Goal: Register for event/course

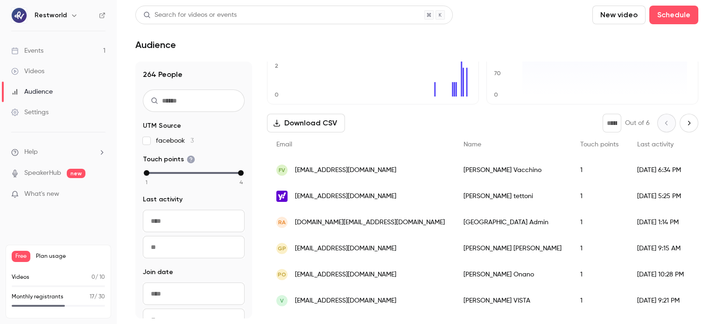
scroll to position [26, 0]
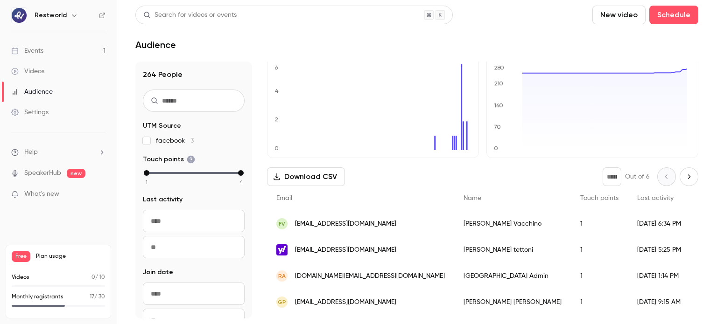
click at [48, 111] on div "Settings" at bounding box center [29, 112] width 37 height 9
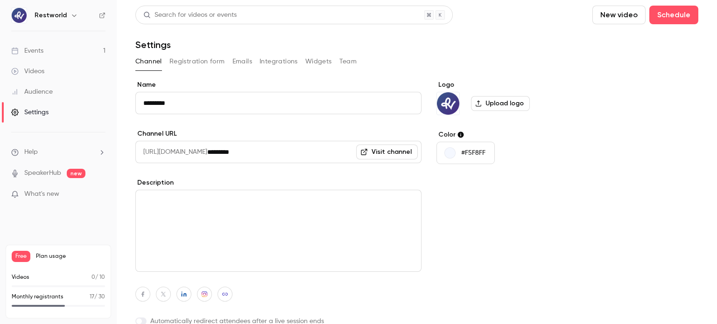
click at [66, 41] on link "Events 1" at bounding box center [58, 51] width 117 height 21
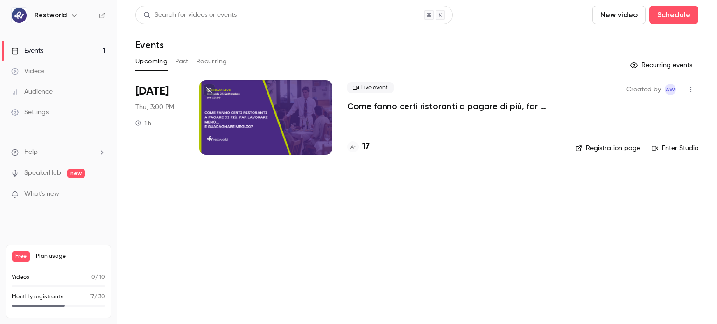
click at [378, 113] on div "Live event Come fanno certi ristoranti a [PERSON_NAME] di più, far lavorare men…" at bounding box center [453, 117] width 213 height 75
click at [375, 109] on p "Come fanno certi ristoranti a pagare di più, far lavorare meno… e guadagnare me…" at bounding box center [453, 106] width 213 height 11
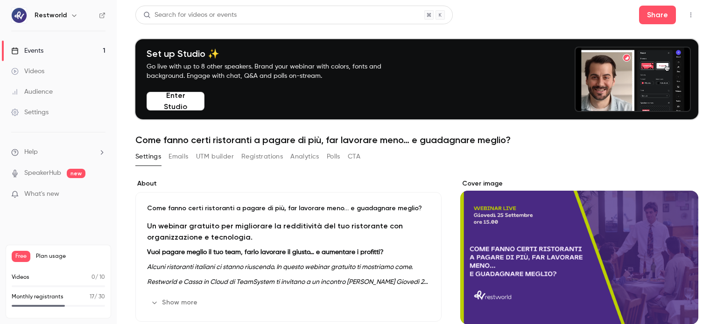
click at [265, 159] on button "Registrations" at bounding box center [262, 156] width 42 height 15
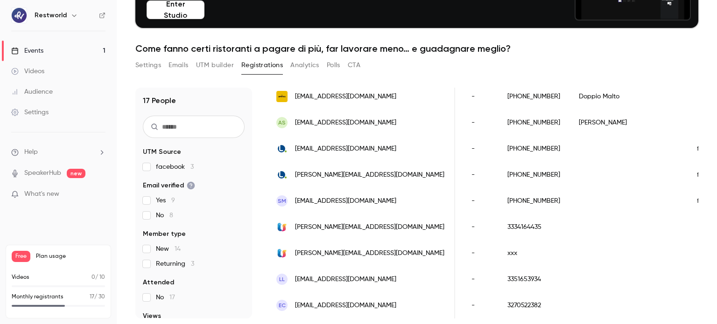
scroll to position [309, 0]
click at [124, 100] on main "Search for videos or events Share Set up Studio ✨ Go live with up to 8 other sp…" at bounding box center [417, 162] width 600 height 324
